Goal: Book appointment/travel/reservation

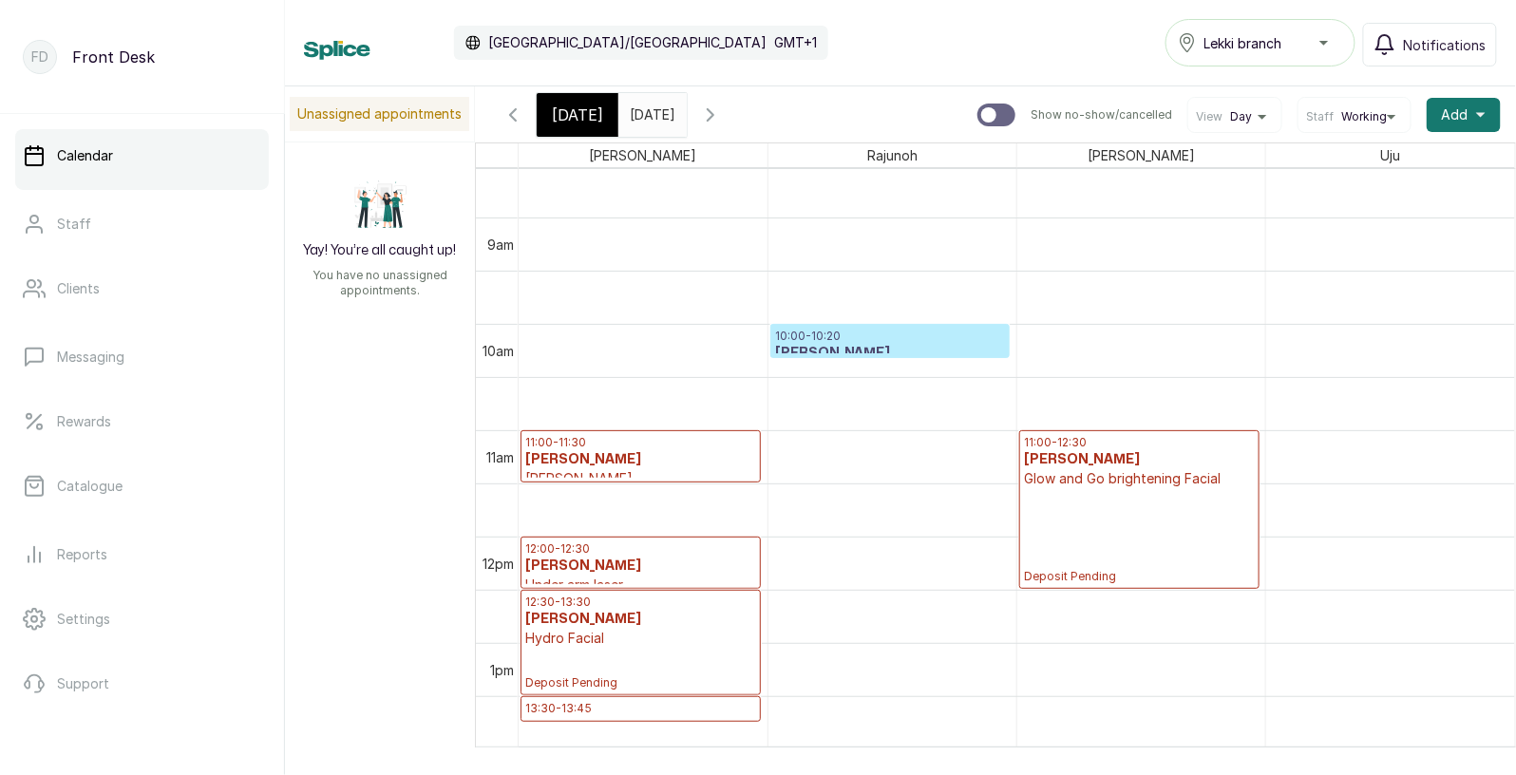
scroll to position [914, 0]
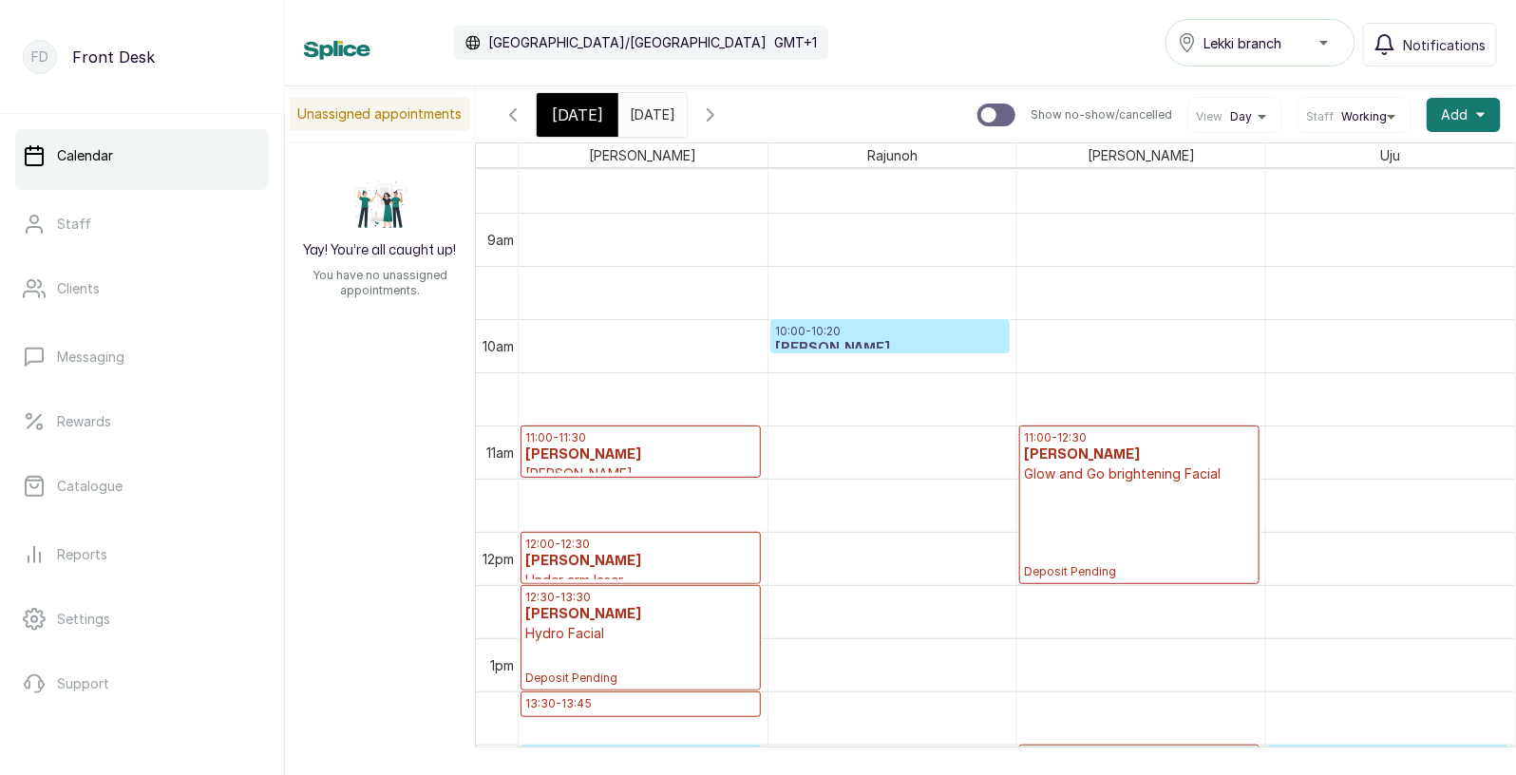
click at [902, 331] on p "10:00 - 10:20" at bounding box center [890, 331] width 231 height 15
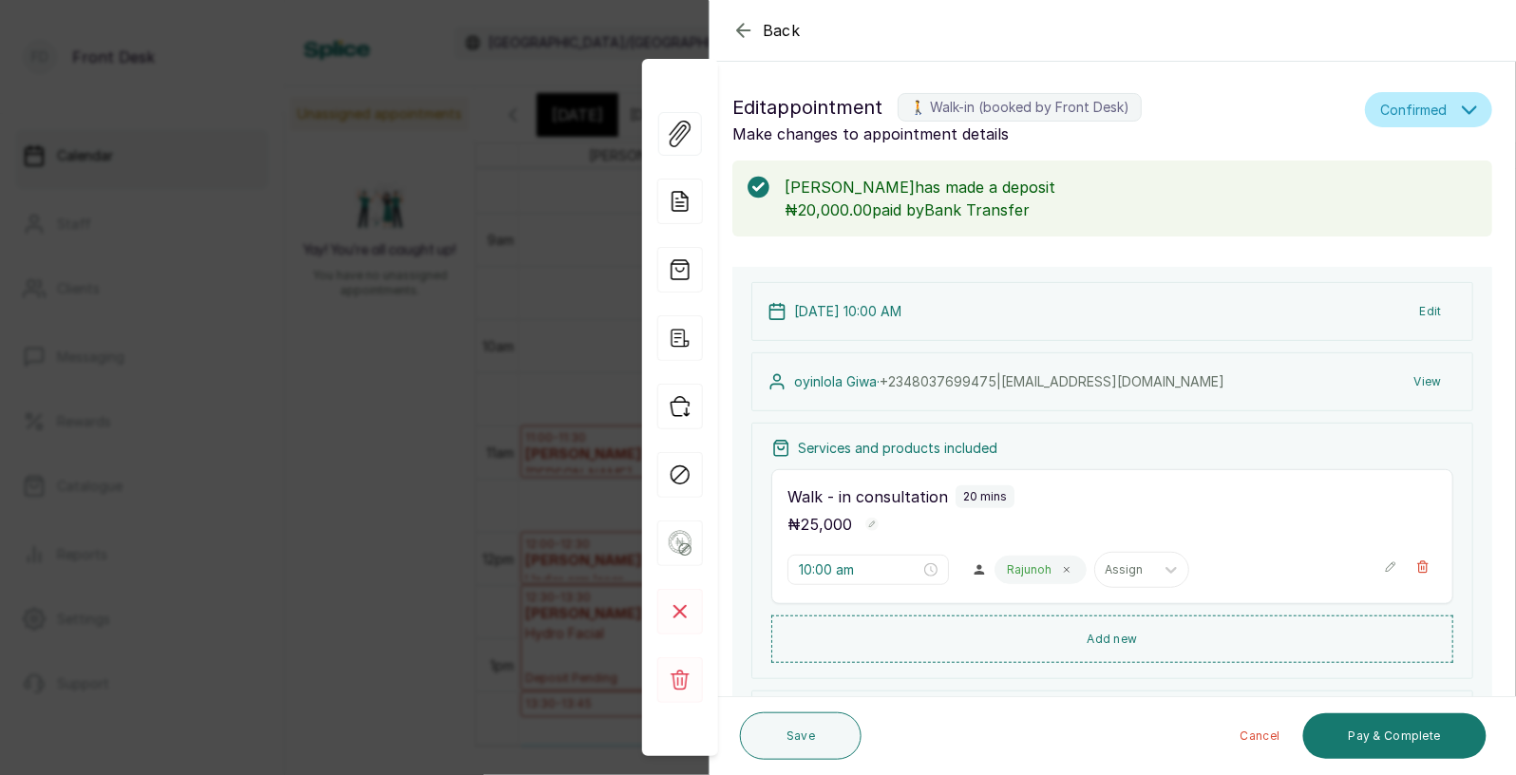
click at [783, 31] on span "Back" at bounding box center [782, 30] width 38 height 23
click at [783, 31] on div "Calendar [GEOGRAPHIC_DATA]/[GEOGRAPHIC_DATA] GMT+1 Lekki branch Notifications" at bounding box center [900, 42] width 1193 height 47
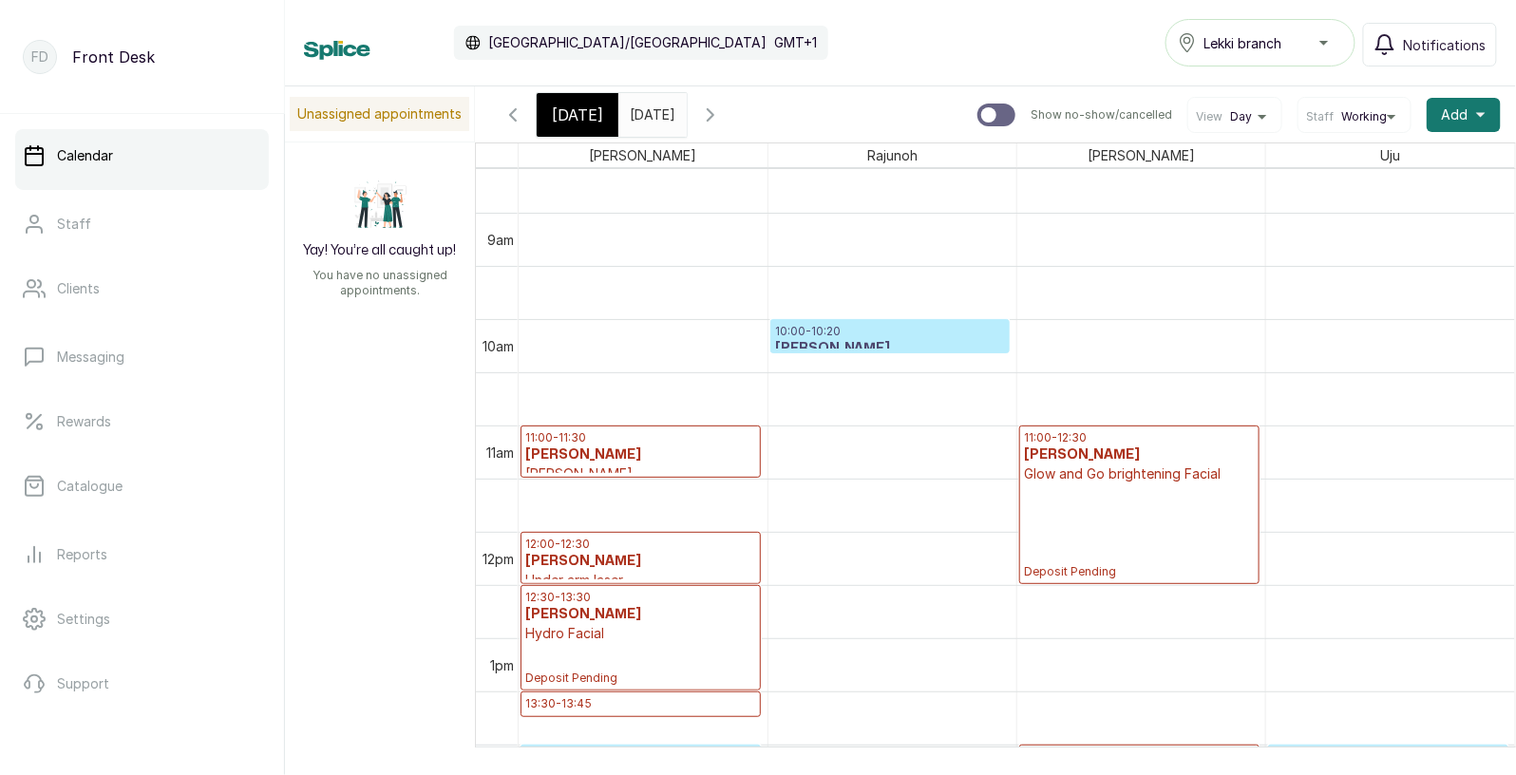
click at [783, 31] on div "Calendar [GEOGRAPHIC_DATA]/[GEOGRAPHIC_DATA] GMT+1 Lekki branch Notifications" at bounding box center [900, 42] width 1193 height 47
click at [585, 112] on span "[DATE]" at bounding box center [577, 115] width 51 height 23
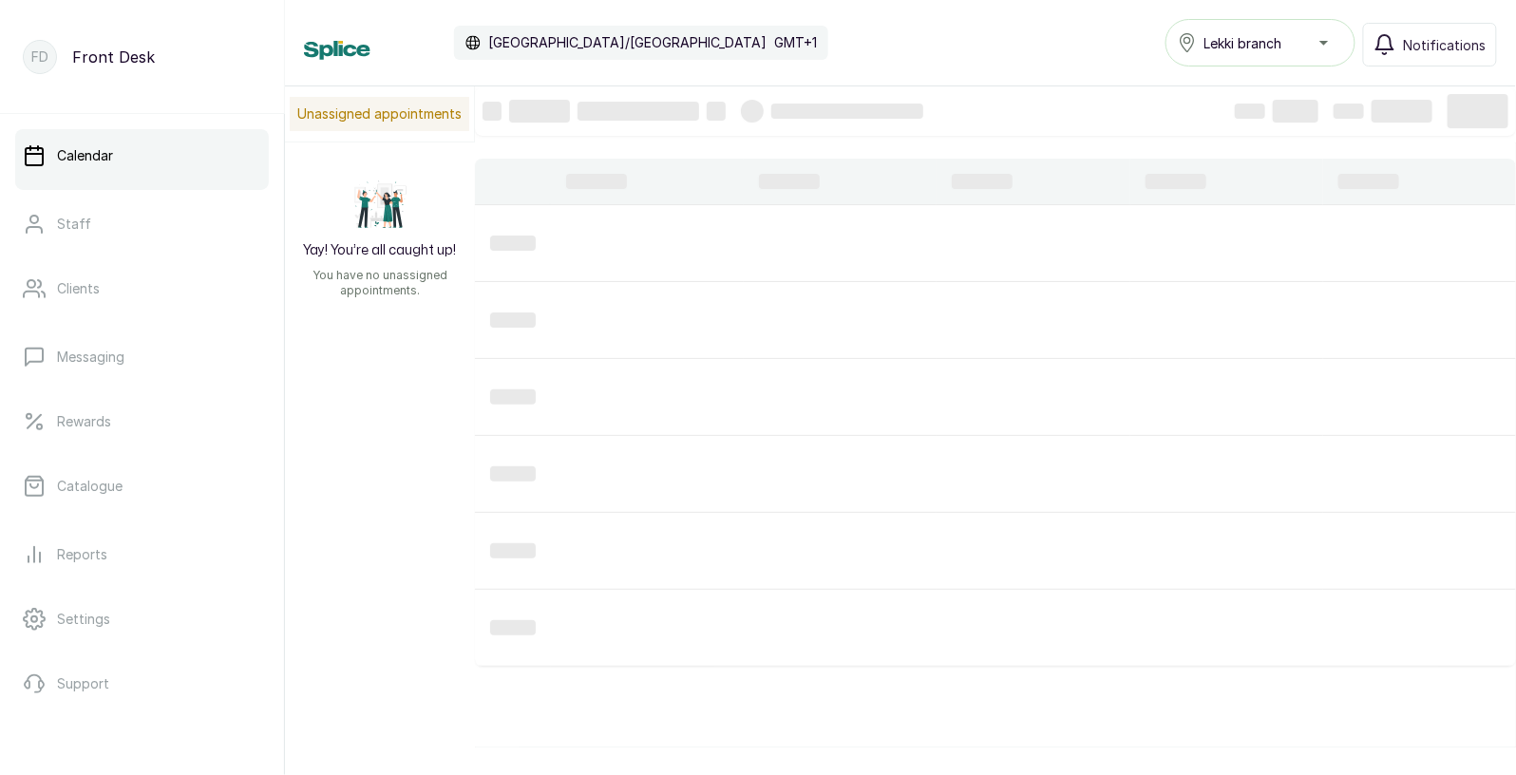
scroll to position [638, 0]
